Goal: Navigation & Orientation: Understand site structure

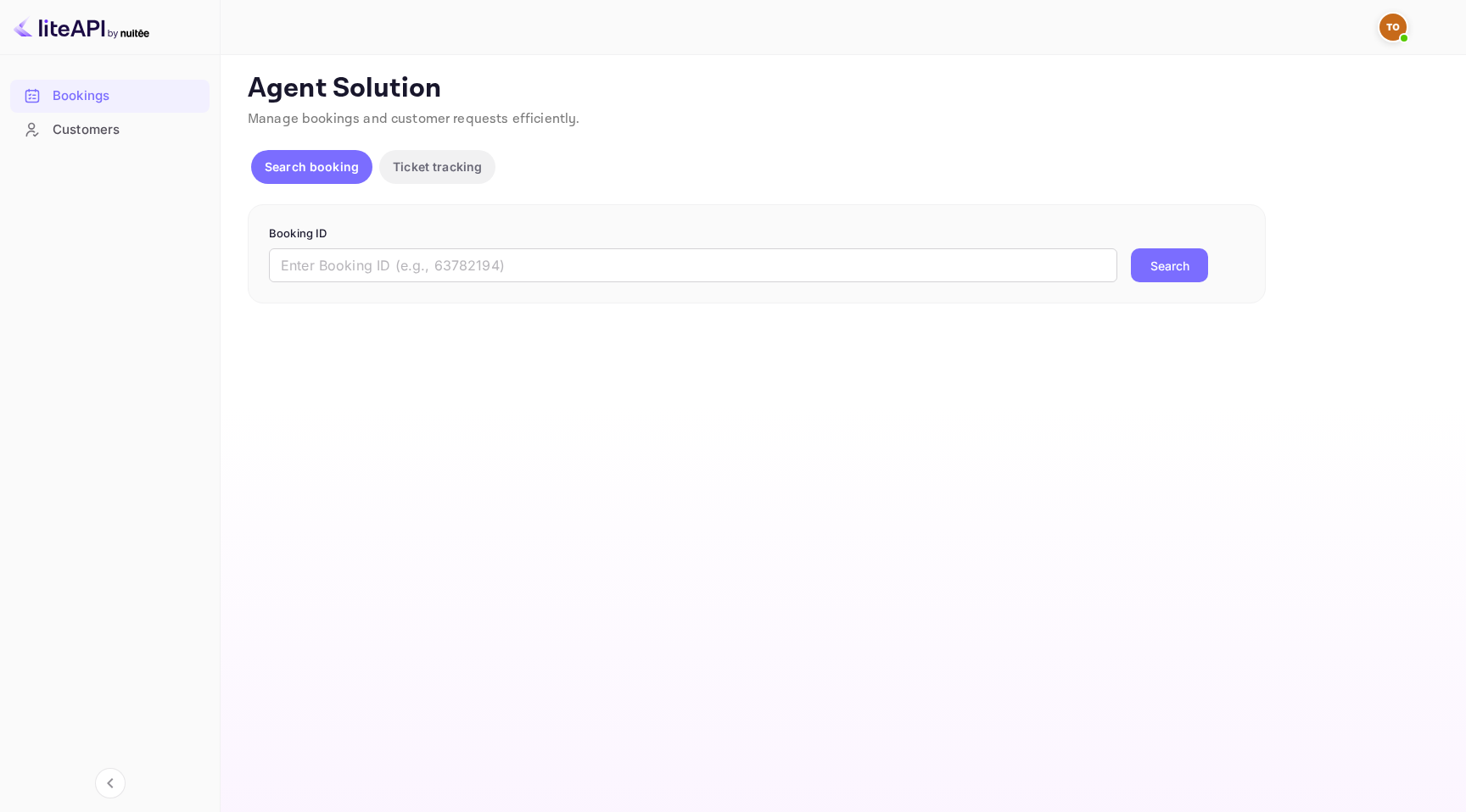
click at [441, 161] on p "Ticket tracking" at bounding box center [437, 167] width 89 height 18
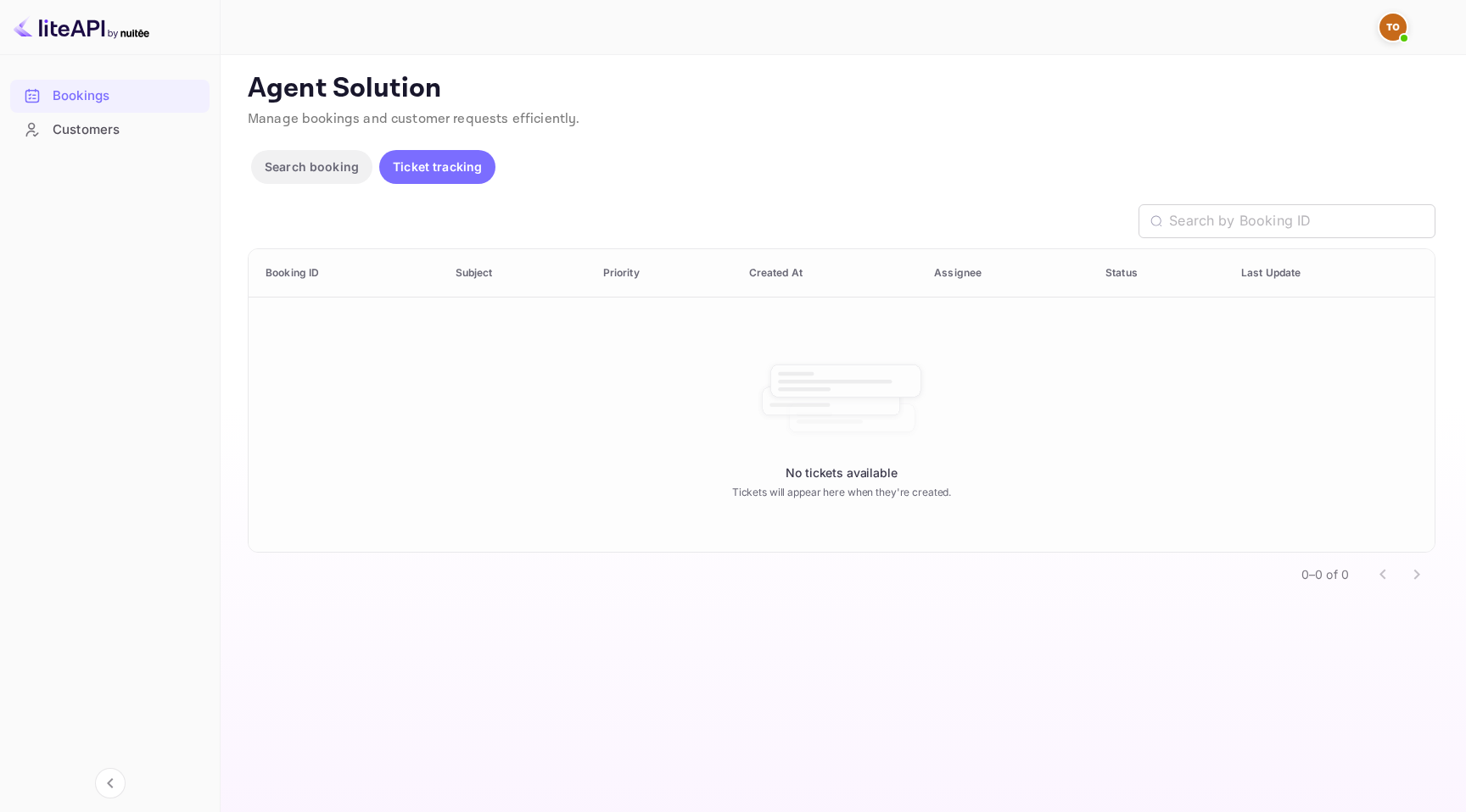
click at [315, 173] on p "Search booking" at bounding box center [312, 167] width 95 height 18
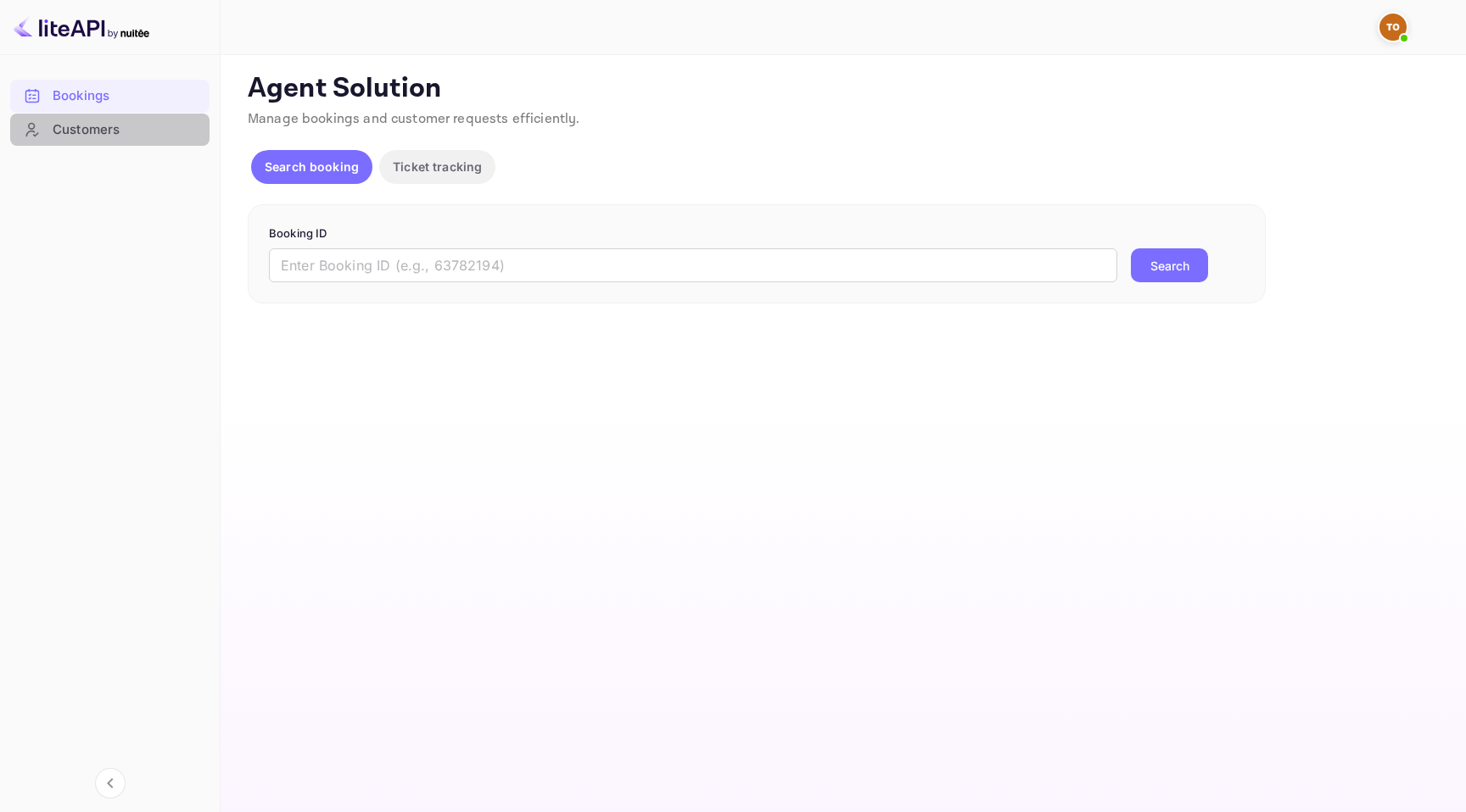
click at [108, 131] on div "Customers" at bounding box center [126, 130] width 149 height 20
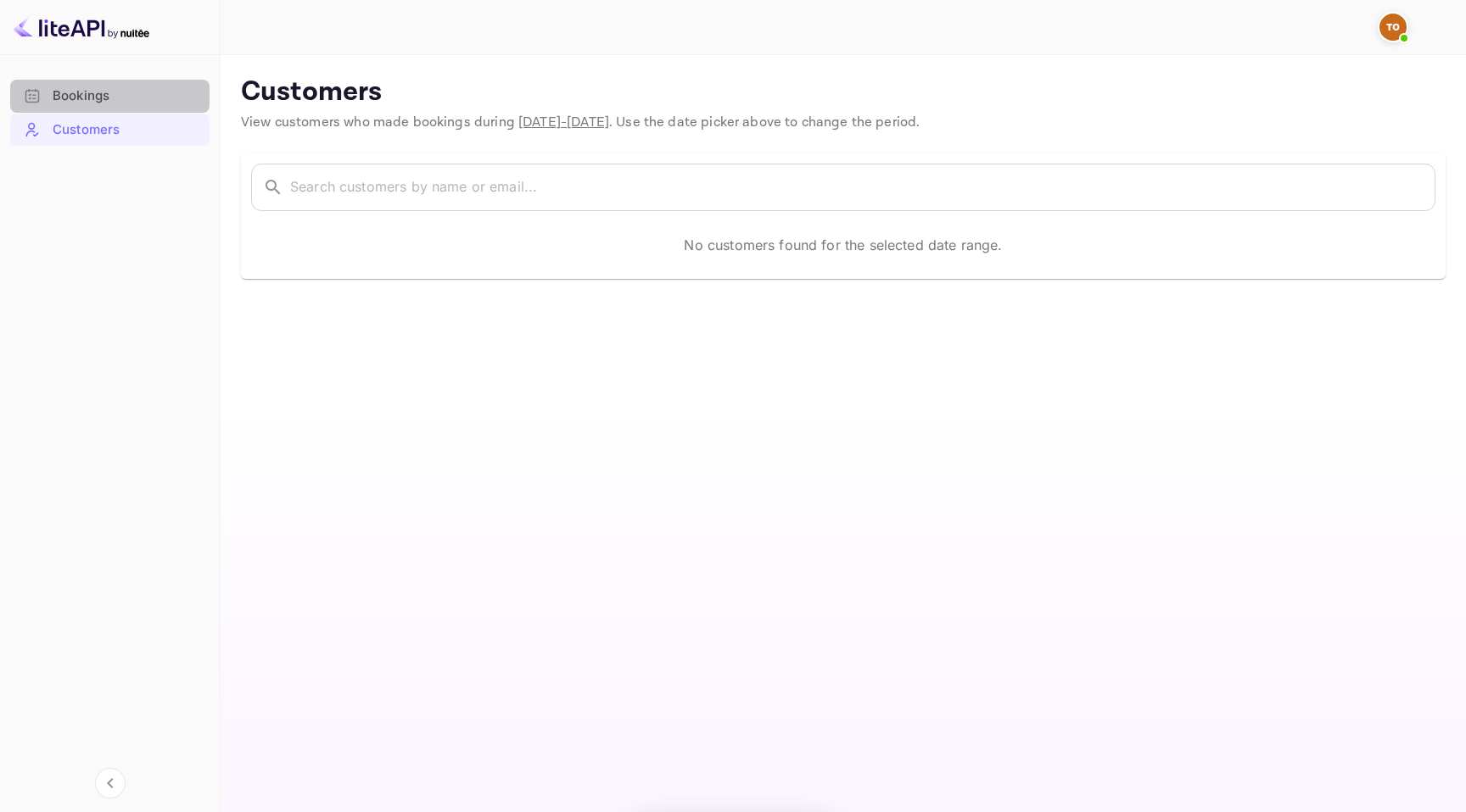
click at [118, 98] on div "Bookings" at bounding box center [126, 97] width 149 height 20
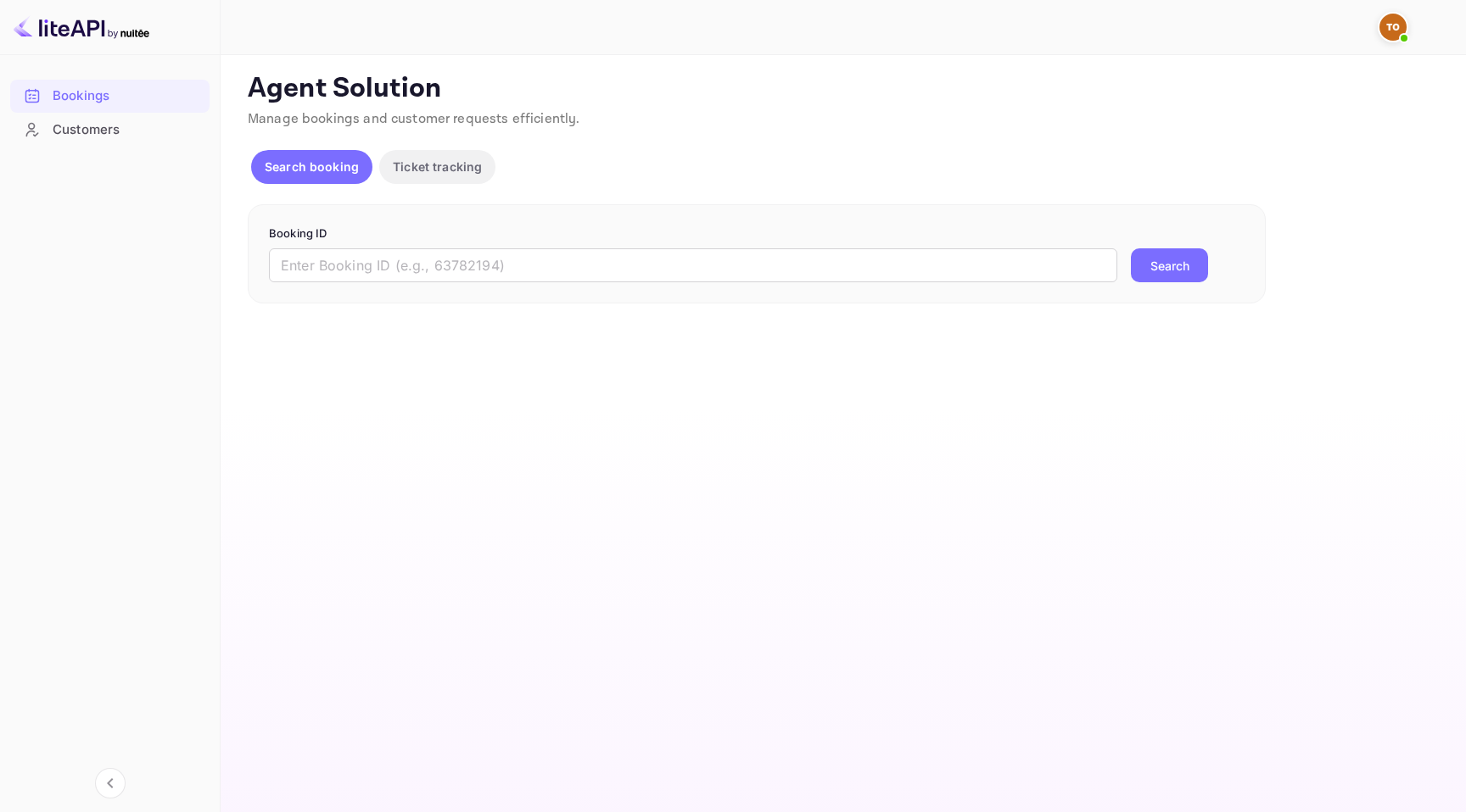
click at [131, 124] on div "Customers" at bounding box center [126, 130] width 149 height 20
